Goal: Information Seeking & Learning: Learn about a topic

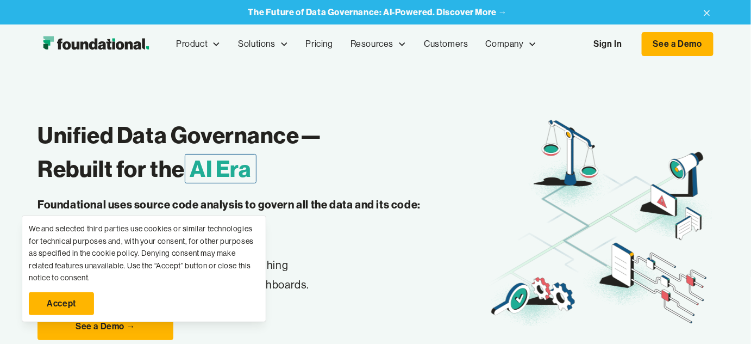
click at [76, 298] on link "Accept" at bounding box center [61, 303] width 65 height 23
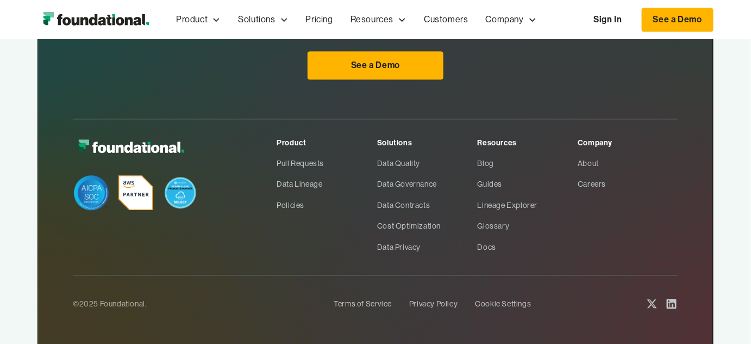
scroll to position [3594, 0]
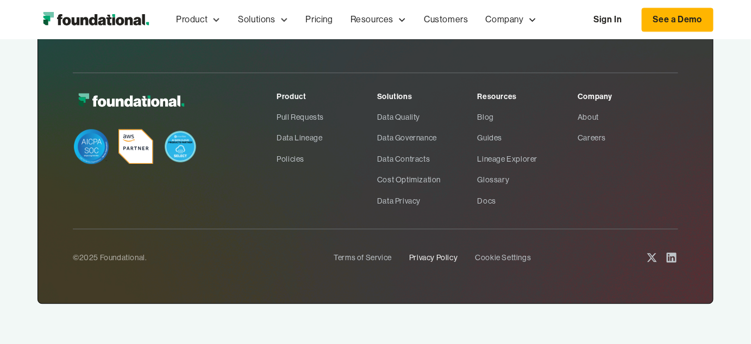
click at [427, 252] on link "Privacy Policy" at bounding box center [433, 257] width 48 height 21
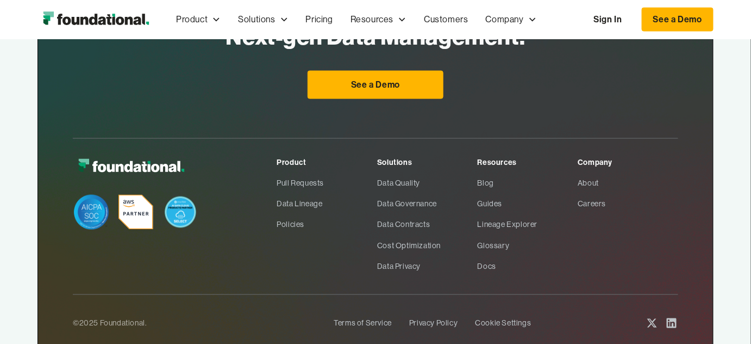
scroll to position [3278, 0]
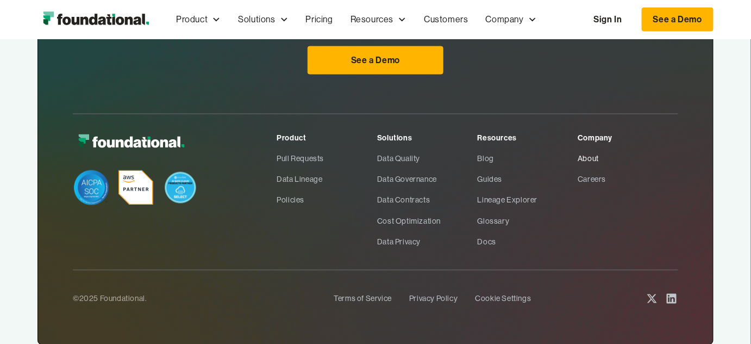
click at [588, 148] on link "About" at bounding box center [628, 158] width 101 height 21
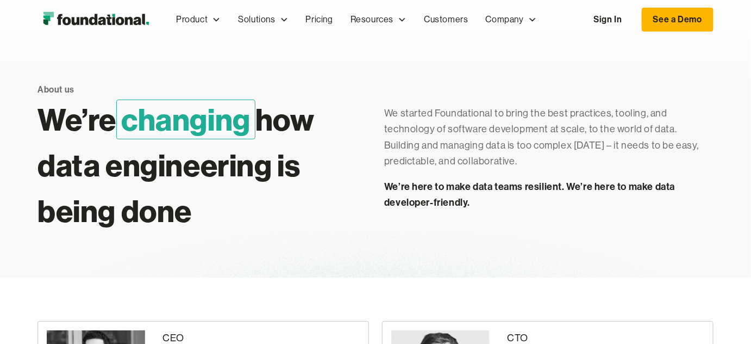
click at [90, 21] on img "home" at bounding box center [96, 20] width 117 height 22
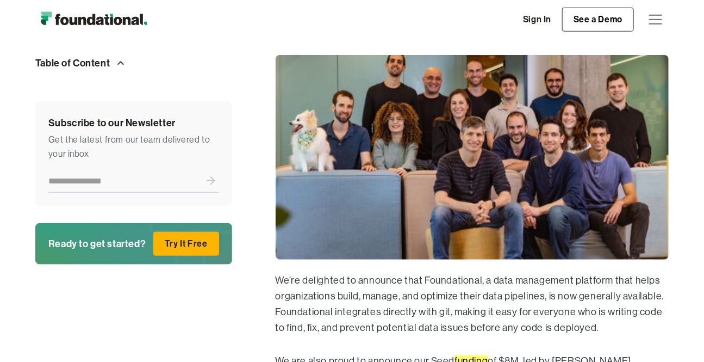
scroll to position [375, 0]
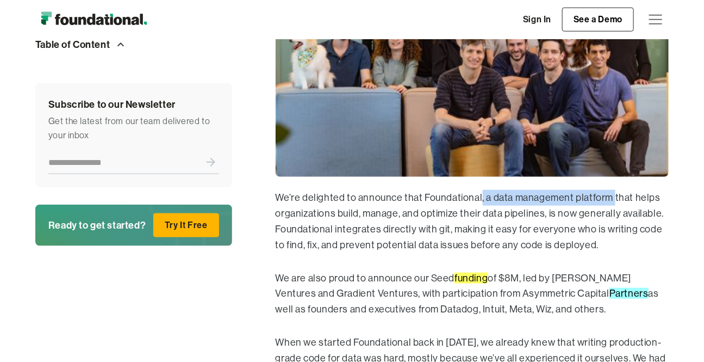
drag, startPoint x: 480, startPoint y: 197, endPoint x: 609, endPoint y: 199, distance: 130.0
click at [609, 199] on p "We’re delighted to announce that Foundational, a data management platform that …" at bounding box center [473, 221] width 394 height 63
drag, startPoint x: 421, startPoint y: 222, endPoint x: 395, endPoint y: 216, distance: 26.8
click at [419, 222] on p "We’re delighted to announce that Foundational, a data management platform that …" at bounding box center [473, 221] width 394 height 63
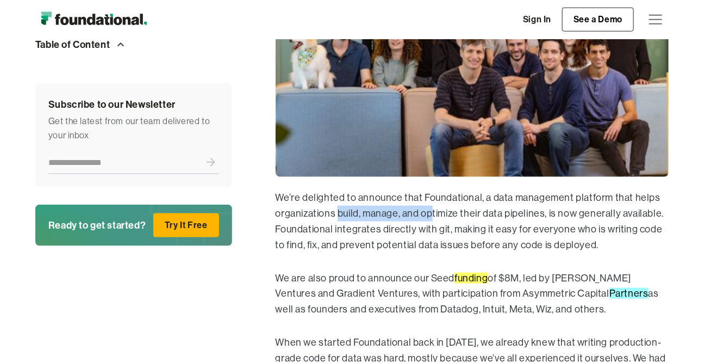
drag, startPoint x: 337, startPoint y: 213, endPoint x: 433, endPoint y: 209, distance: 96.3
click at [433, 209] on p "We’re delighted to announce that Foundational, a data management platform that …" at bounding box center [473, 221] width 394 height 63
click at [493, 240] on p "We’re delighted to announce that Foundational, a data management platform that …" at bounding box center [473, 221] width 394 height 63
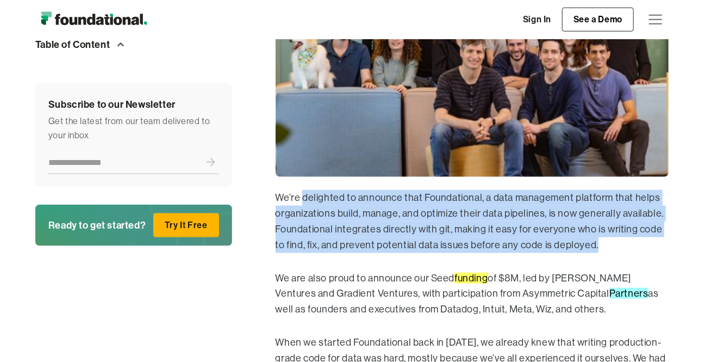
drag, startPoint x: 304, startPoint y: 194, endPoint x: 582, endPoint y: 246, distance: 282.1
click at [582, 246] on p "We’re delighted to announce that Foundational, a data management platform that …" at bounding box center [473, 221] width 394 height 63
copy p "delighted to announce that Foundational, a data management platform that helps …"
click at [494, 217] on p "We’re delighted to announce that Foundational, a data management platform that …" at bounding box center [473, 221] width 394 height 63
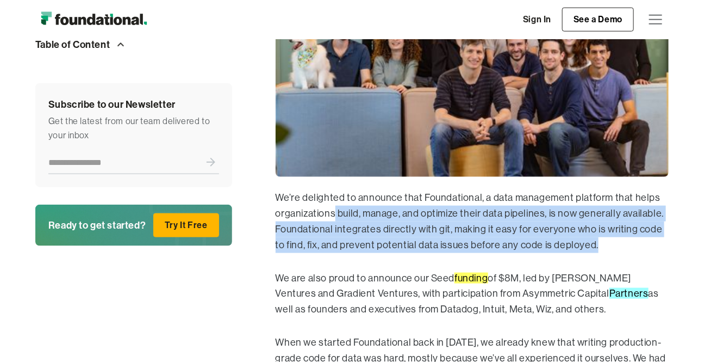
drag, startPoint x: 334, startPoint y: 210, endPoint x: 601, endPoint y: 241, distance: 268.7
click at [601, 241] on p "We’re delighted to announce that Foundational, a data management platform that …" at bounding box center [473, 221] width 394 height 63
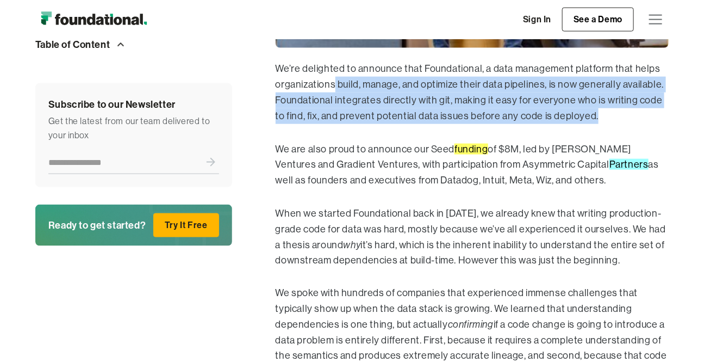
scroll to position [539, 0]
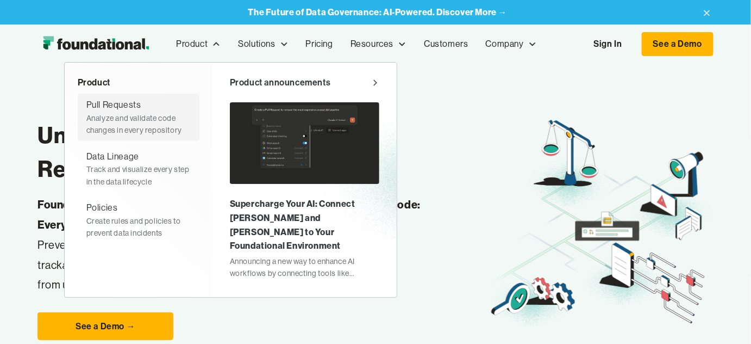
click at [141, 112] on div "Analyze and validate code changes in every repository" at bounding box center [138, 124] width 104 height 24
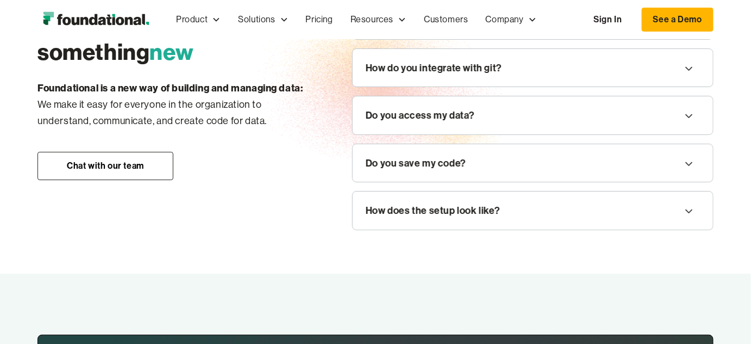
scroll to position [1327, 0]
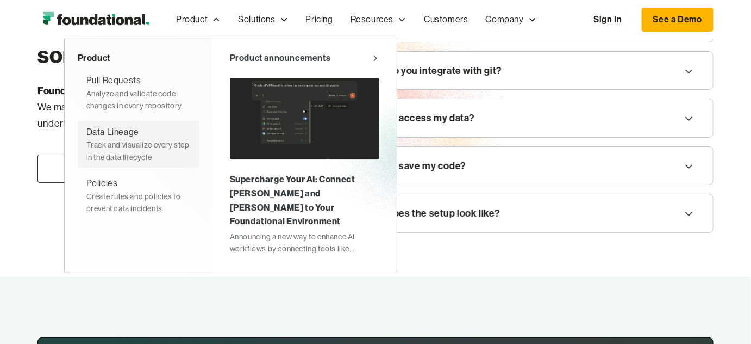
click at [145, 156] on div "Track and visualize every step in the data lifecycle" at bounding box center [138, 151] width 104 height 24
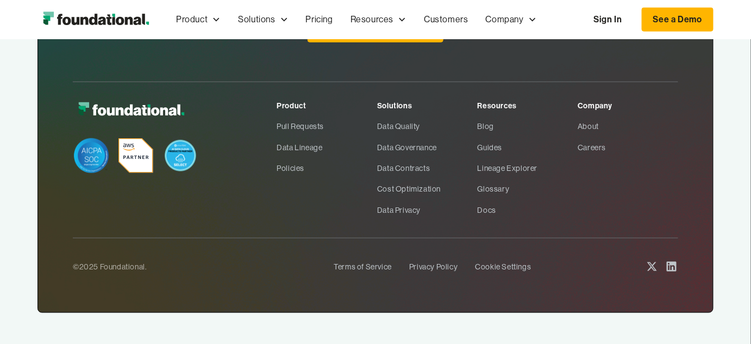
scroll to position [1697, 0]
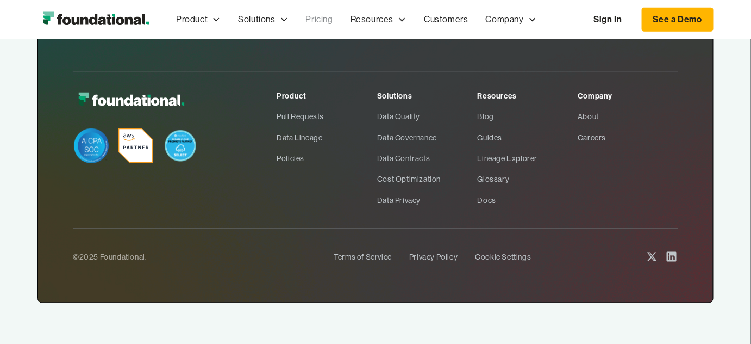
click at [327, 21] on link "Pricing" at bounding box center [319, 20] width 45 height 36
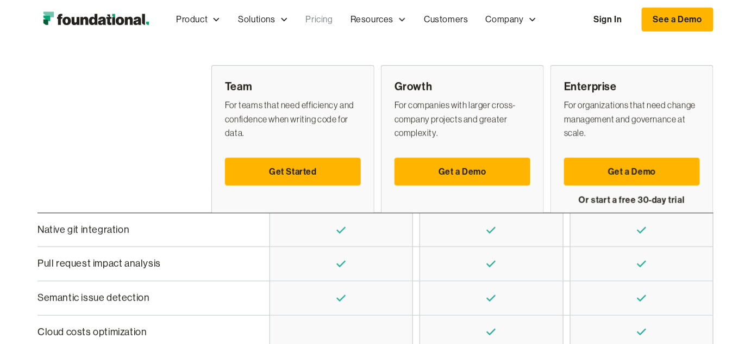
scroll to position [329, 0]
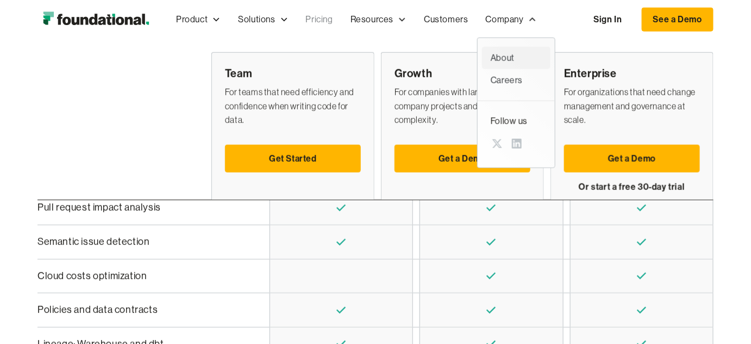
click at [501, 57] on div "About" at bounding box center [516, 58] width 51 height 14
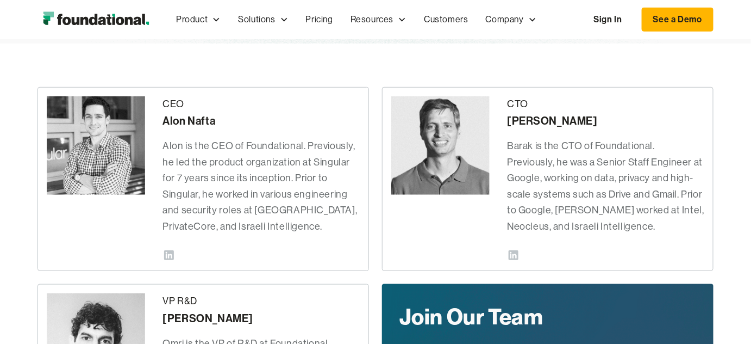
scroll to position [247, 0]
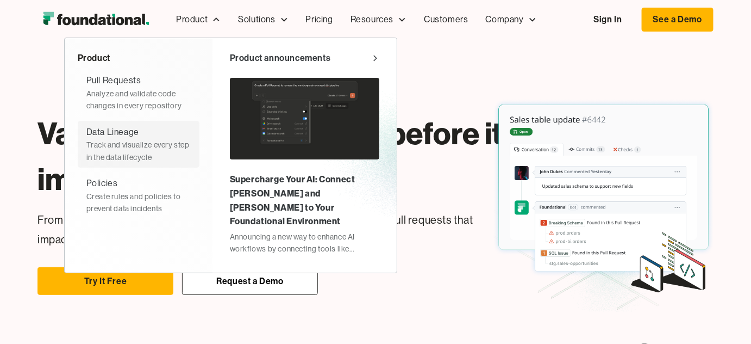
click at [130, 129] on div "Data Lineage" at bounding box center [112, 132] width 53 height 14
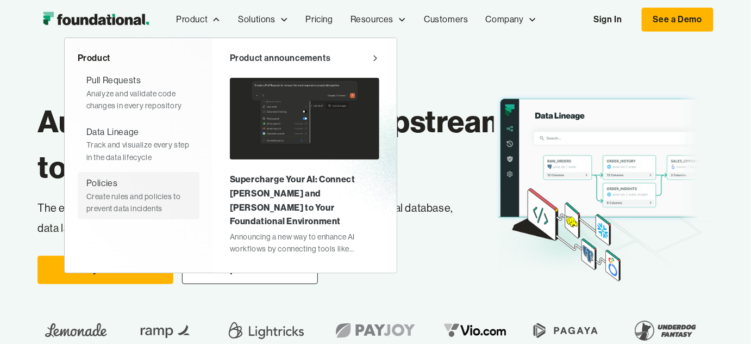
click at [128, 186] on div "Policies Create rules and policies to prevent data incidents" at bounding box center [138, 195] width 104 height 38
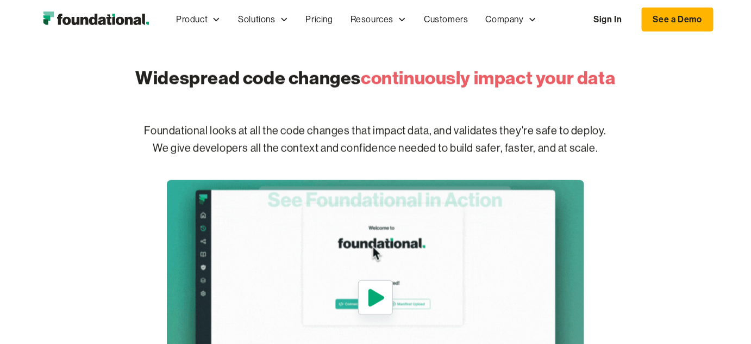
scroll to position [494, 0]
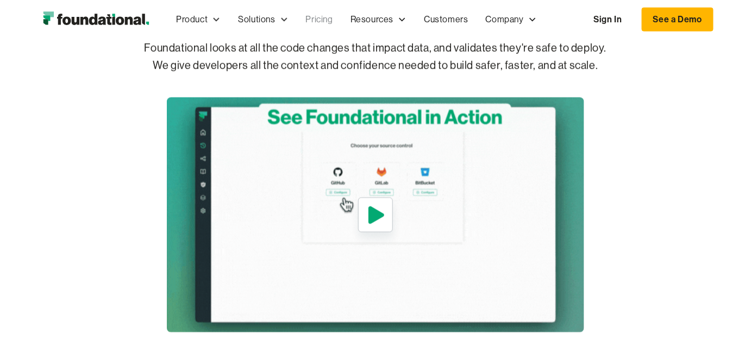
click at [324, 20] on link "Pricing" at bounding box center [319, 20] width 45 height 36
